Goal: Task Accomplishment & Management: Manage account settings

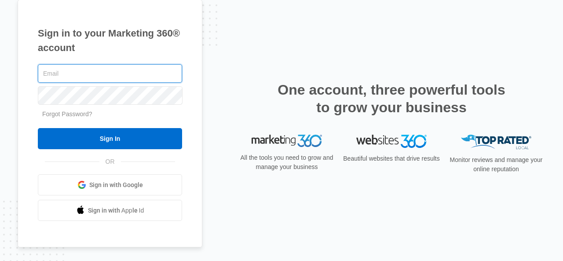
click at [78, 73] on input "text" at bounding box center [110, 73] width 144 height 18
type input "[EMAIL_ADDRESS][DOMAIN_NAME]"
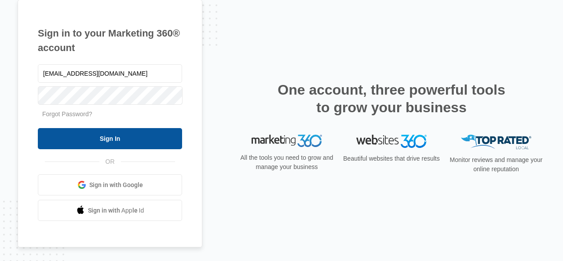
click at [127, 141] on input "Sign In" at bounding box center [110, 138] width 144 height 21
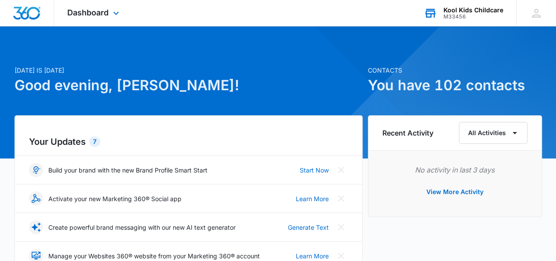
click at [472, 8] on div "Kool Kids Childcare" at bounding box center [474, 10] width 60 height 7
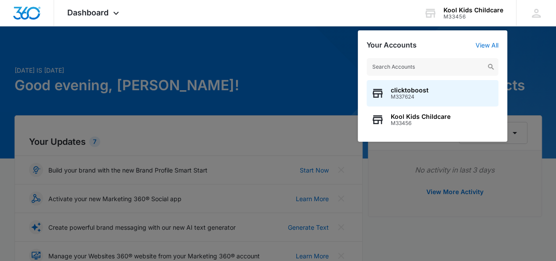
click at [288, 69] on div at bounding box center [278, 130] width 556 height 261
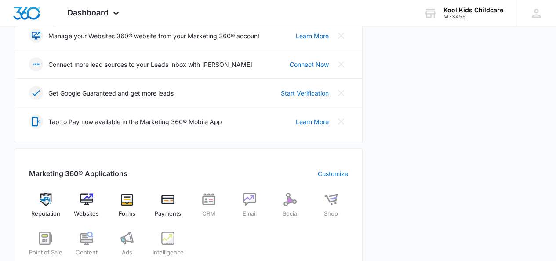
scroll to position [352, 0]
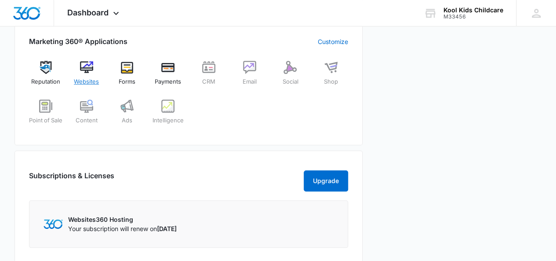
click at [90, 67] on img at bounding box center [86, 67] width 13 height 13
